Goal: Information Seeking & Learning: Check status

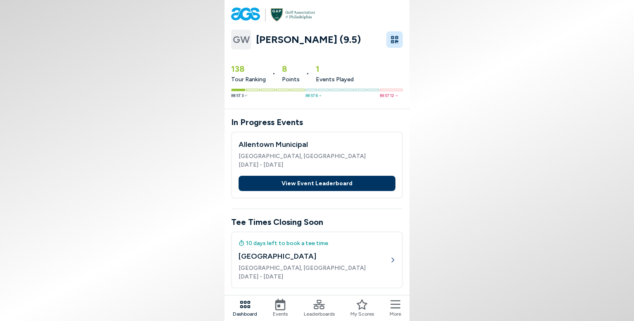
click at [282, 183] on button "View Event Leaderboard" at bounding box center [317, 183] width 157 height 15
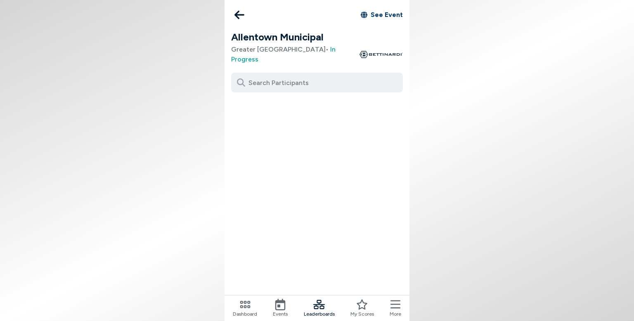
click at [252, 77] on input at bounding box center [317, 83] width 172 height 20
type input "*"
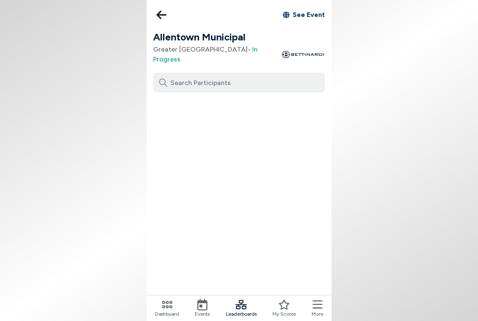
click at [469, 206] on body "See Event [GEOGRAPHIC_DATA] [GEOGRAPHIC_DATA] • In Progress Dashboard Events Le…" at bounding box center [239, 160] width 478 height 321
click at [470, 104] on body "See Event [GEOGRAPHIC_DATA] [GEOGRAPHIC_DATA] • In Progress Dashboard Events Le…" at bounding box center [239, 160] width 478 height 321
